Goal: Task Accomplishment & Management: Manage account settings

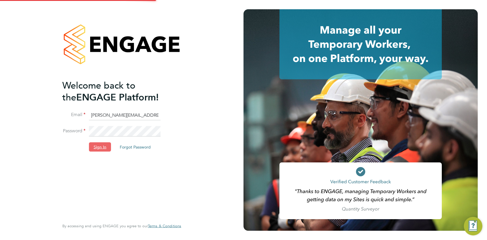
click at [102, 145] on button "Sign In" at bounding box center [100, 146] width 22 height 9
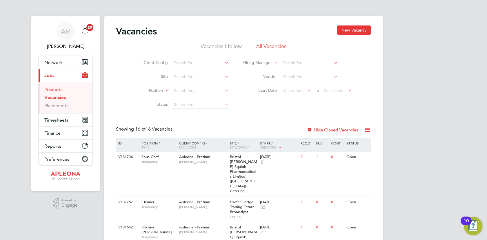
click at [58, 89] on link "Positions" at bounding box center [53, 90] width 19 height 6
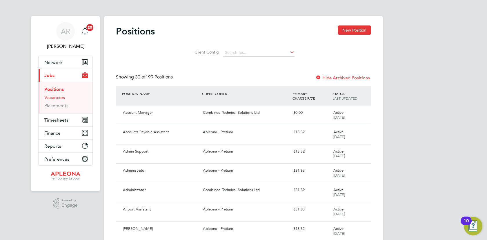
click at [54, 97] on link "Vacancies" at bounding box center [54, 98] width 21 height 6
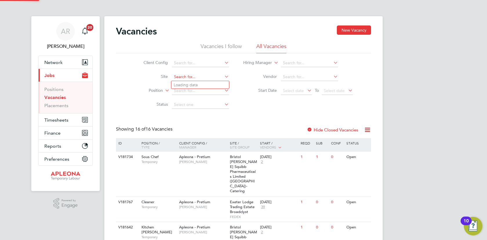
click at [181, 74] on input at bounding box center [200, 77] width 57 height 8
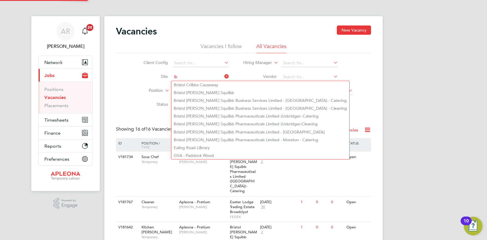
type input "i"
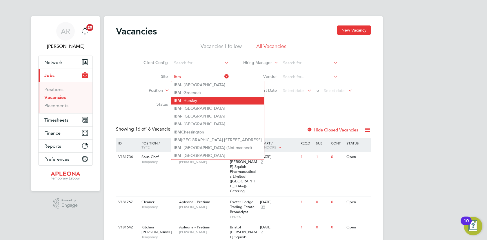
click at [200, 101] on li "IBM - Hursley" at bounding box center [217, 101] width 93 height 8
type input "IBM - Hursley"
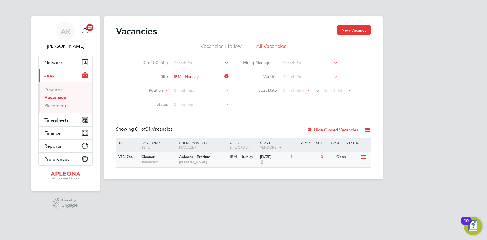
click at [340, 157] on div "Open" at bounding box center [347, 157] width 25 height 11
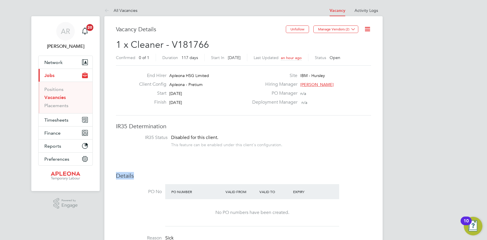
drag, startPoint x: 0, startPoint y: 0, endPoint x: 399, endPoint y: 140, distance: 423.4
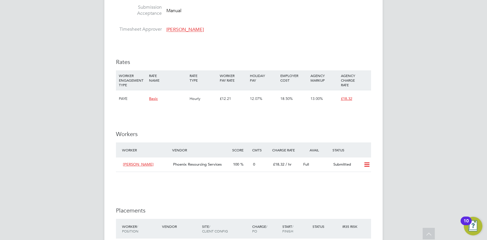
scroll to position [452, 0]
click at [365, 163] on icon at bounding box center [366, 164] width 7 height 5
click at [359, 177] on li "Offer" at bounding box center [359, 177] width 20 height 8
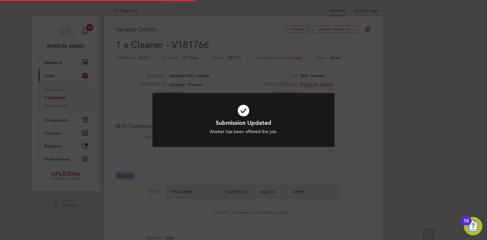
scroll to position [17, 41]
click at [332, 169] on div "Submission Updated Worker has been offered the job. Cancel Okay" at bounding box center [243, 120] width 487 height 240
